Goal: Task Accomplishment & Management: Use online tool/utility

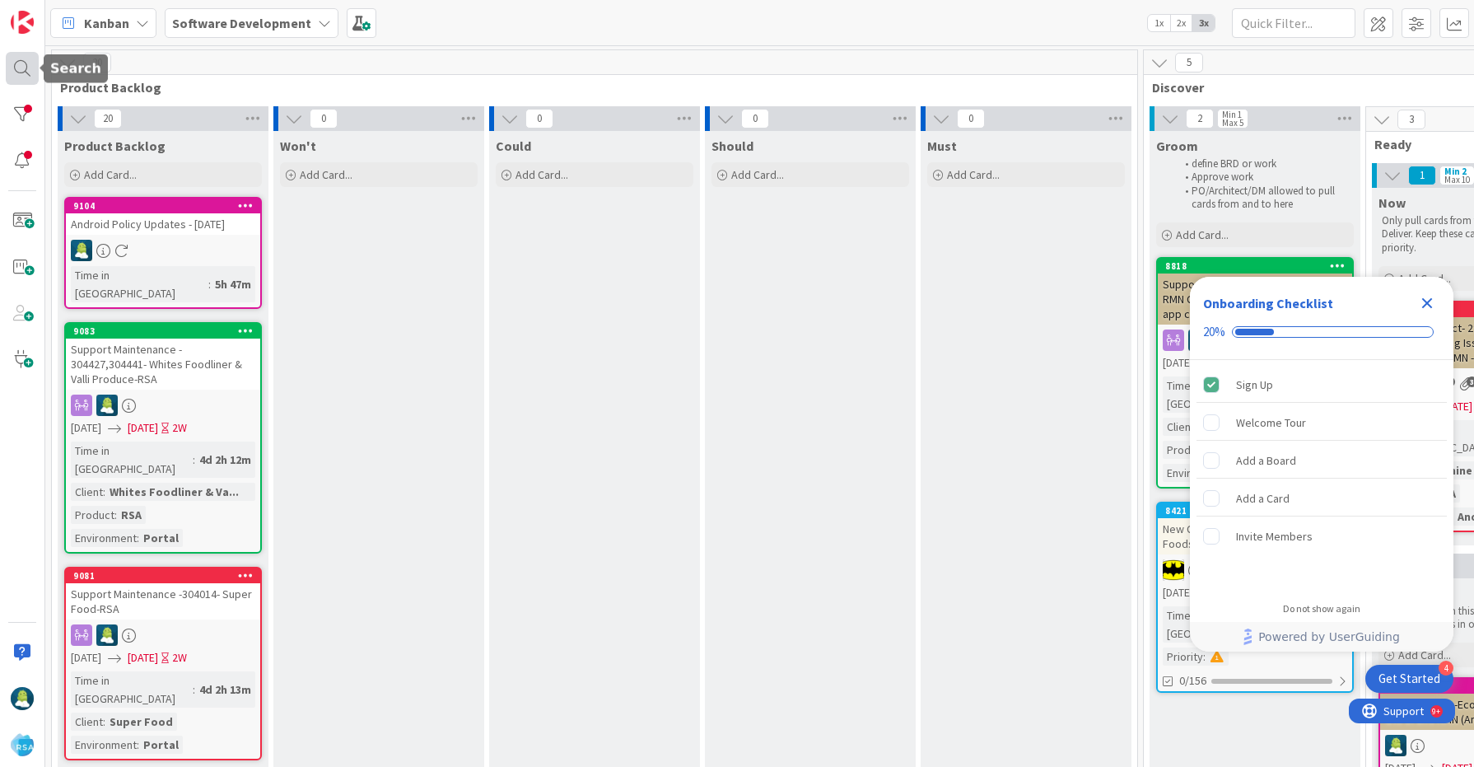
click at [26, 75] on div at bounding box center [22, 68] width 33 height 33
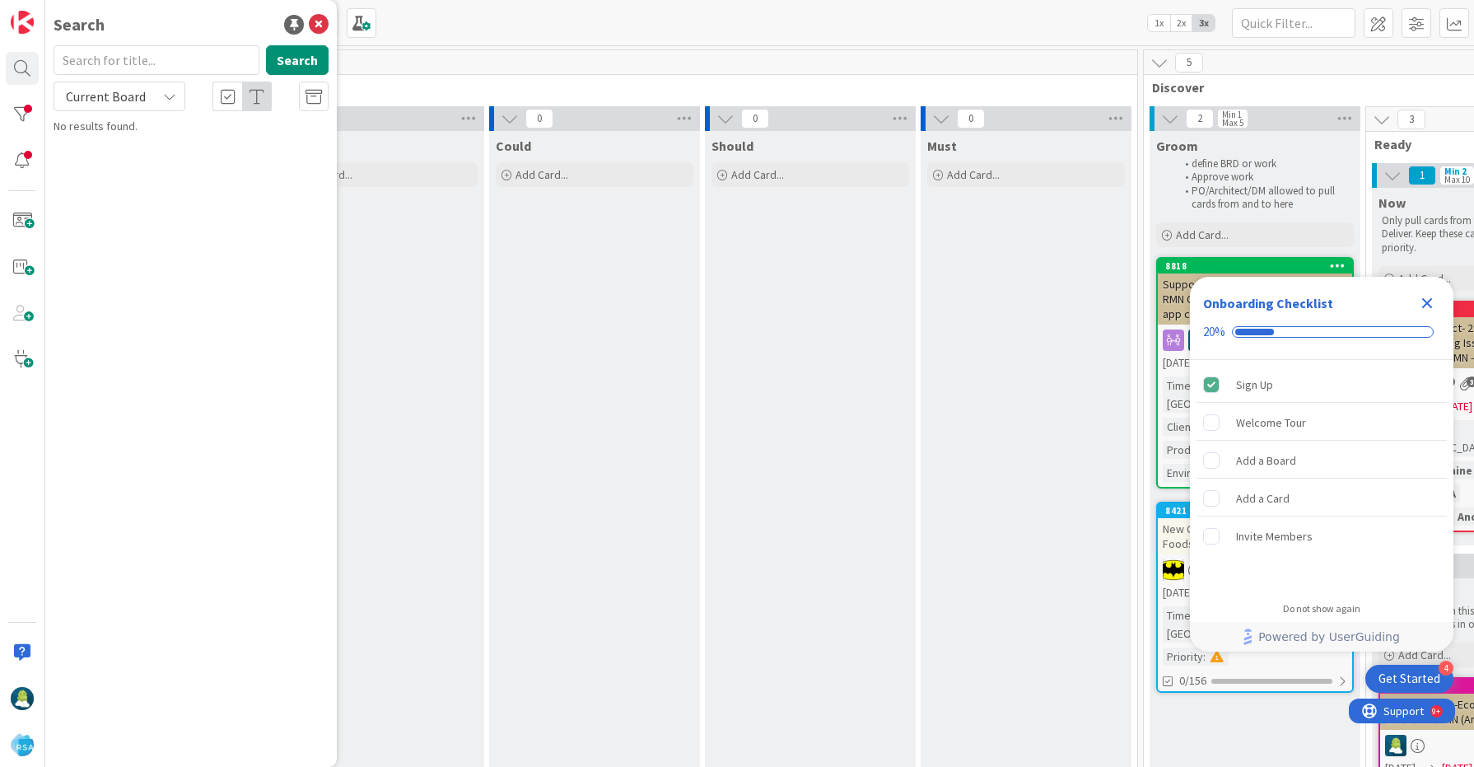
click at [125, 67] on input "text" at bounding box center [157, 60] width 206 height 30
type input "8748"
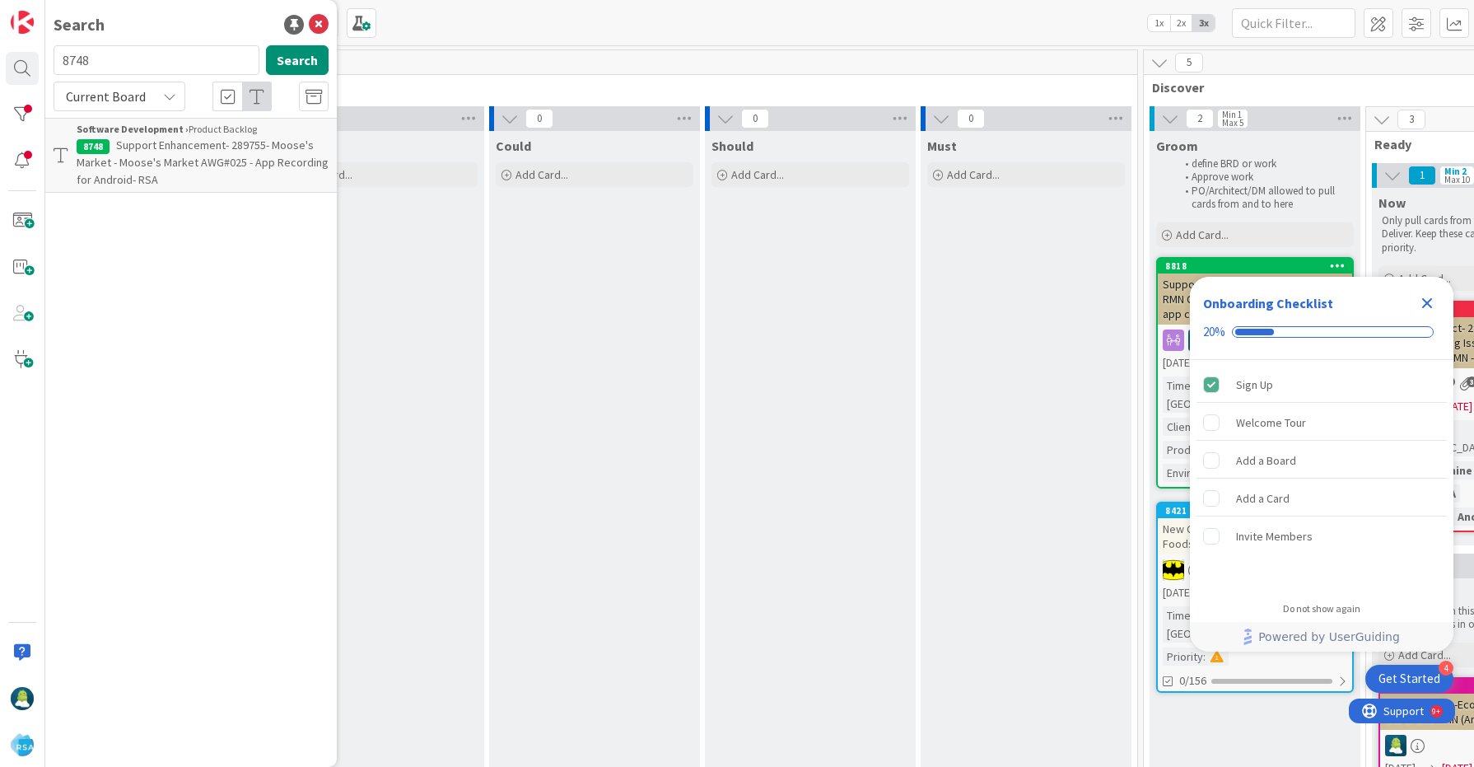
click at [176, 170] on p "Support Enhancement- 289755- Moose's Market - Moose's Market AWG#025 - App Reco…" at bounding box center [203, 163] width 252 height 52
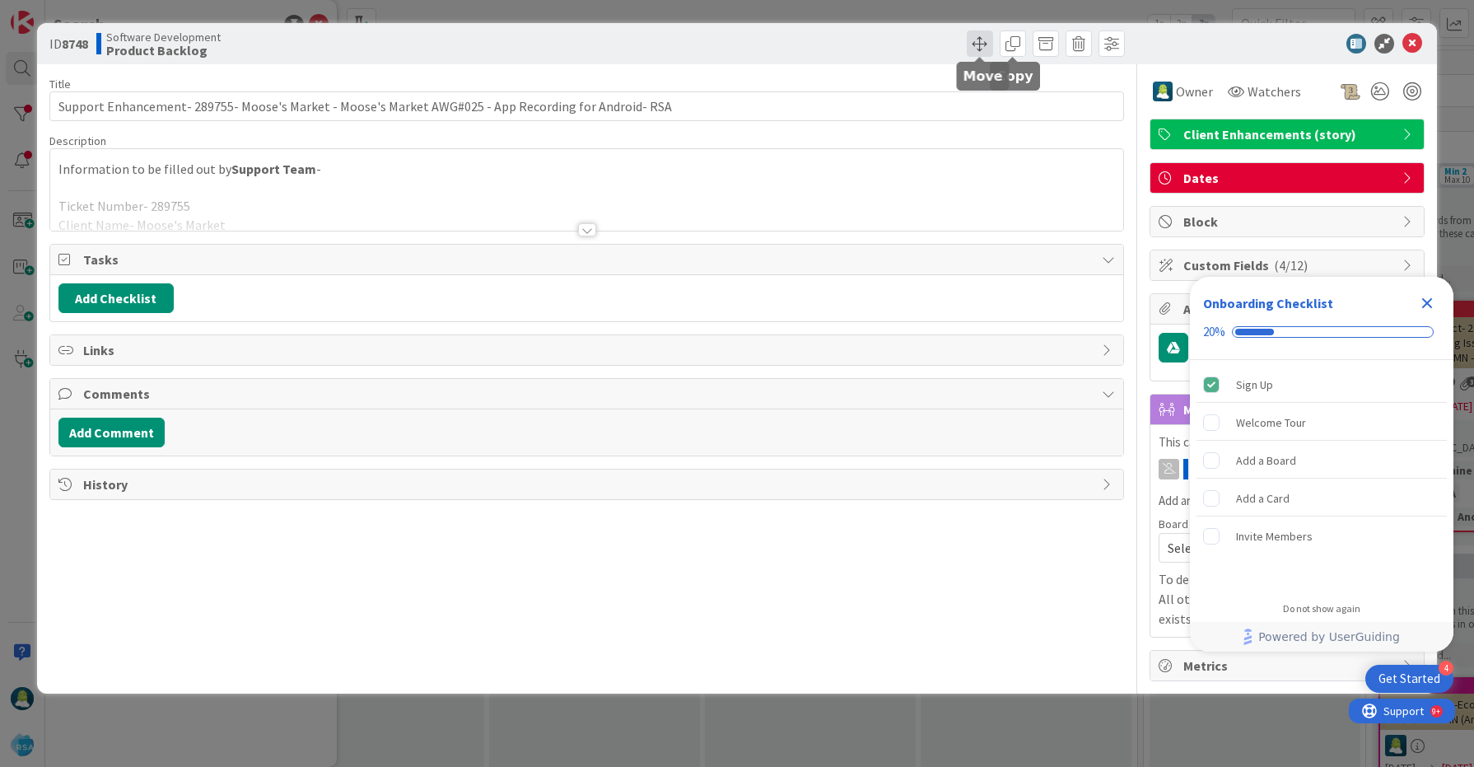
click at [984, 45] on span at bounding box center [980, 43] width 26 height 26
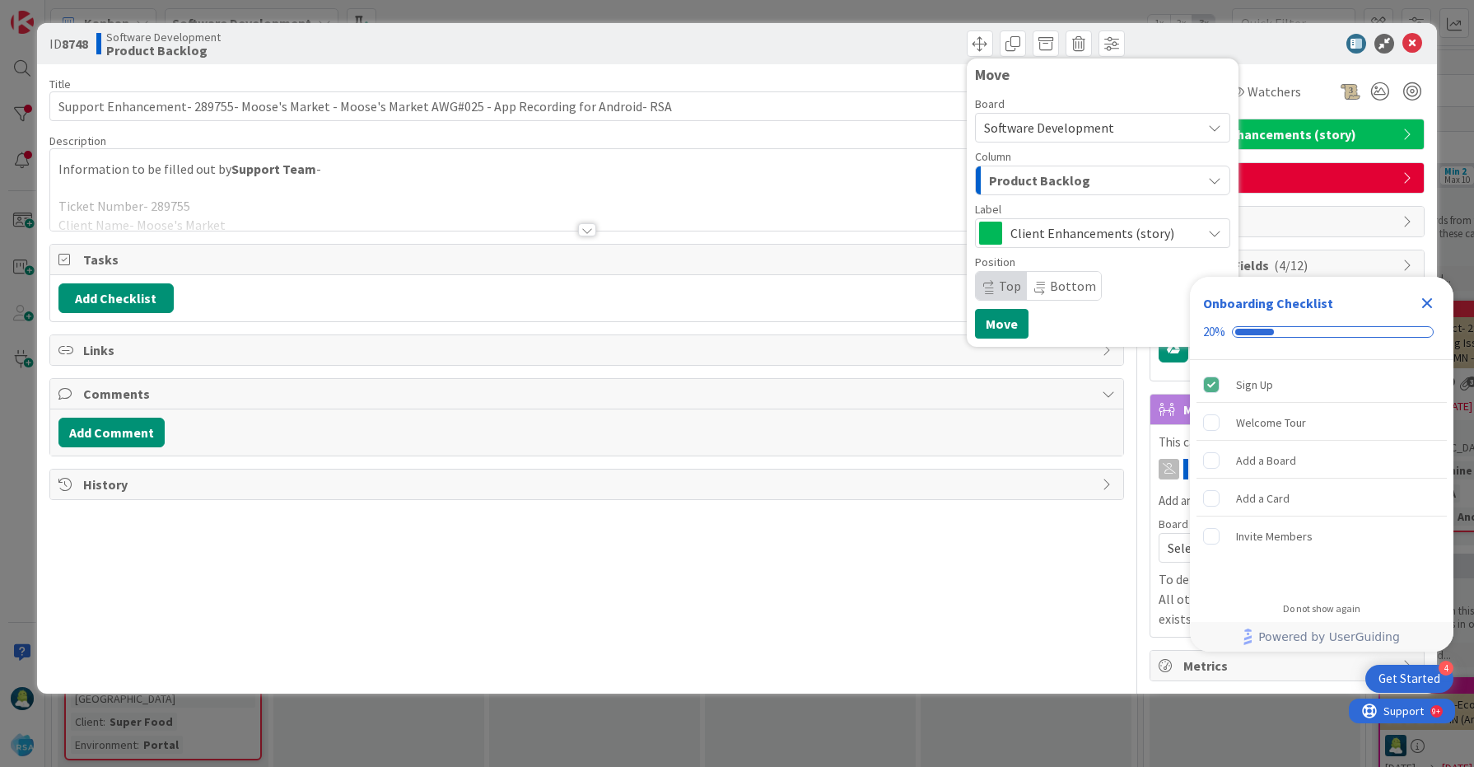
click at [1047, 183] on span "Product Backlog" at bounding box center [1039, 180] width 101 height 21
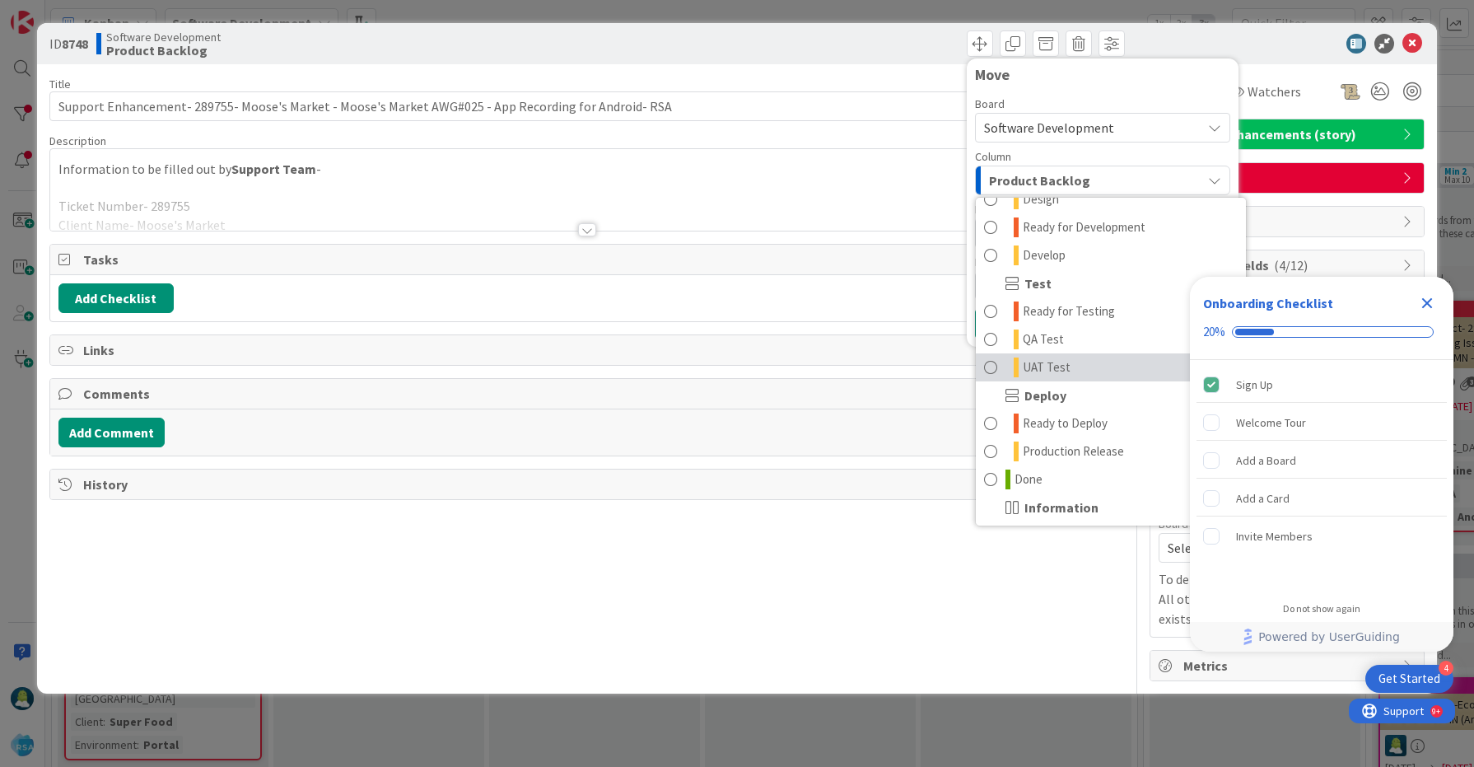
scroll to position [415, 0]
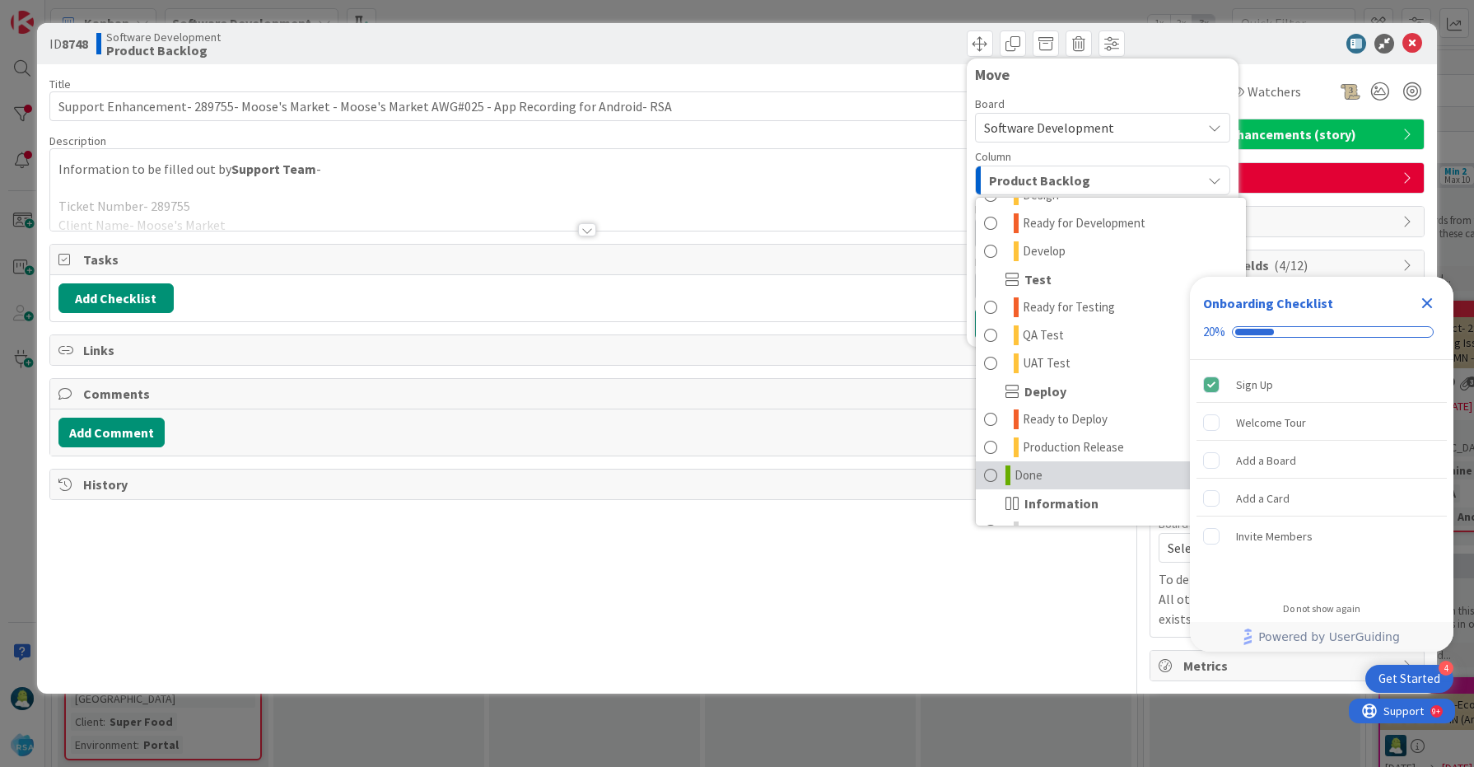
click at [1061, 470] on link "Done" at bounding box center [1111, 475] width 270 height 28
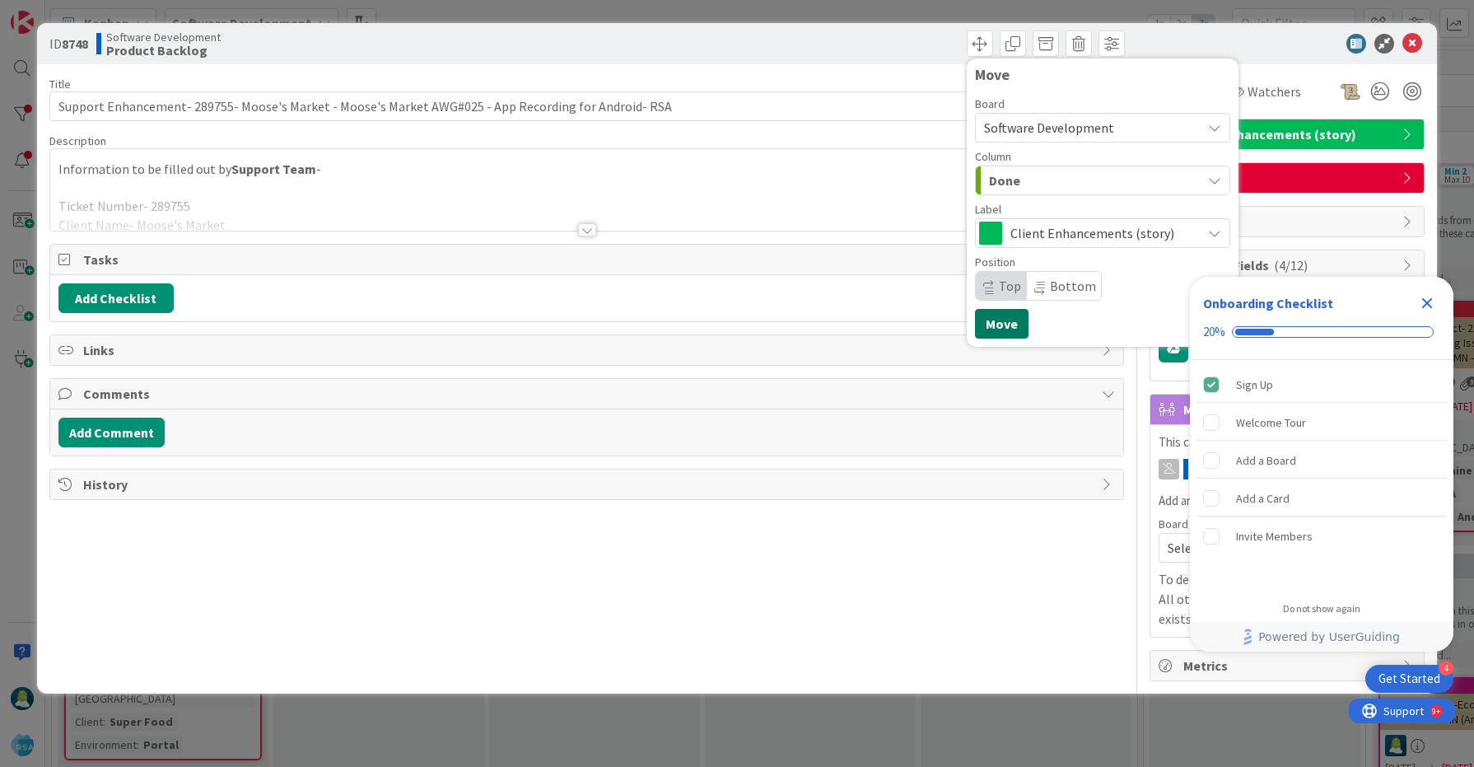
click at [1012, 324] on button "Move" at bounding box center [1002, 324] width 54 height 30
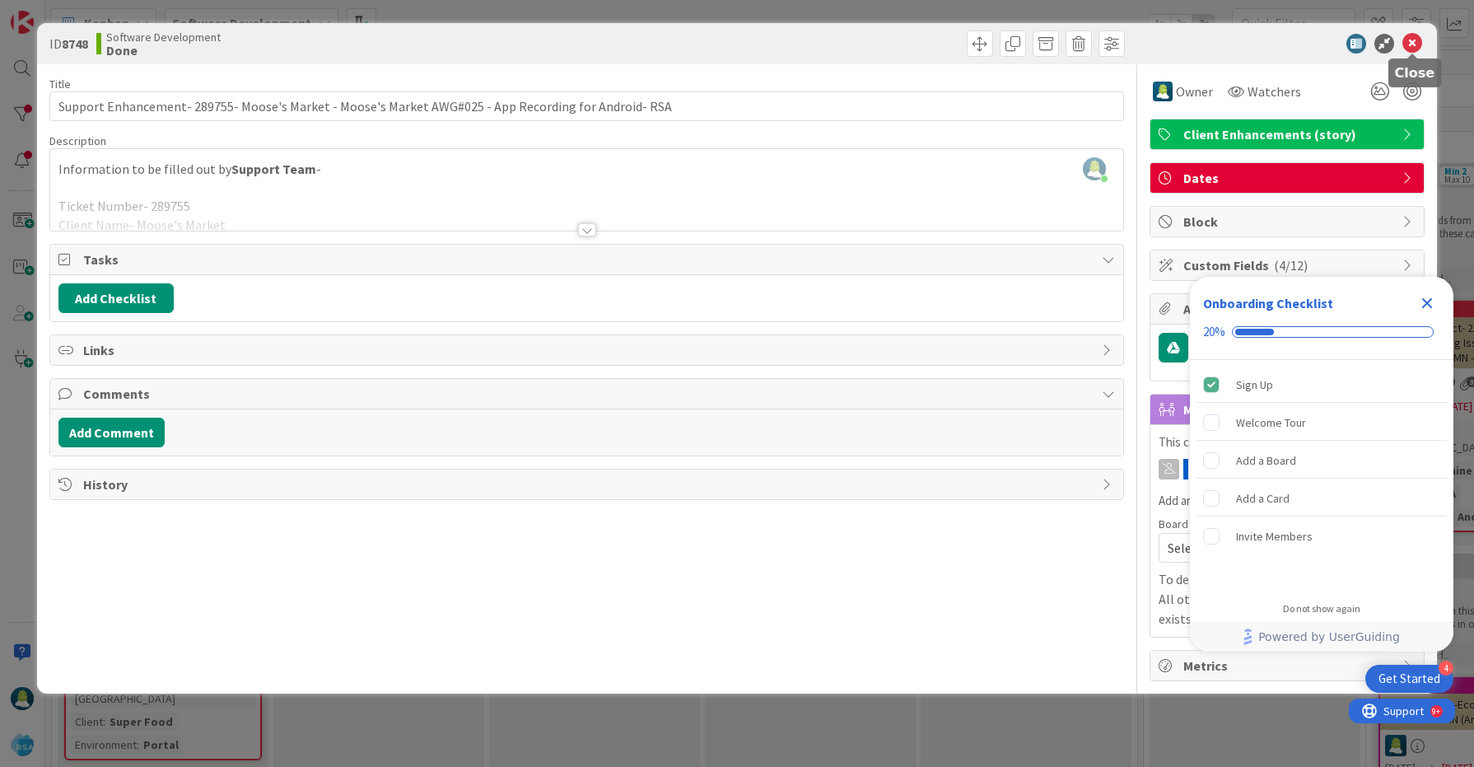
click at [1406, 49] on icon at bounding box center [1412, 44] width 20 height 20
